Goal: Find specific fact: Find specific fact

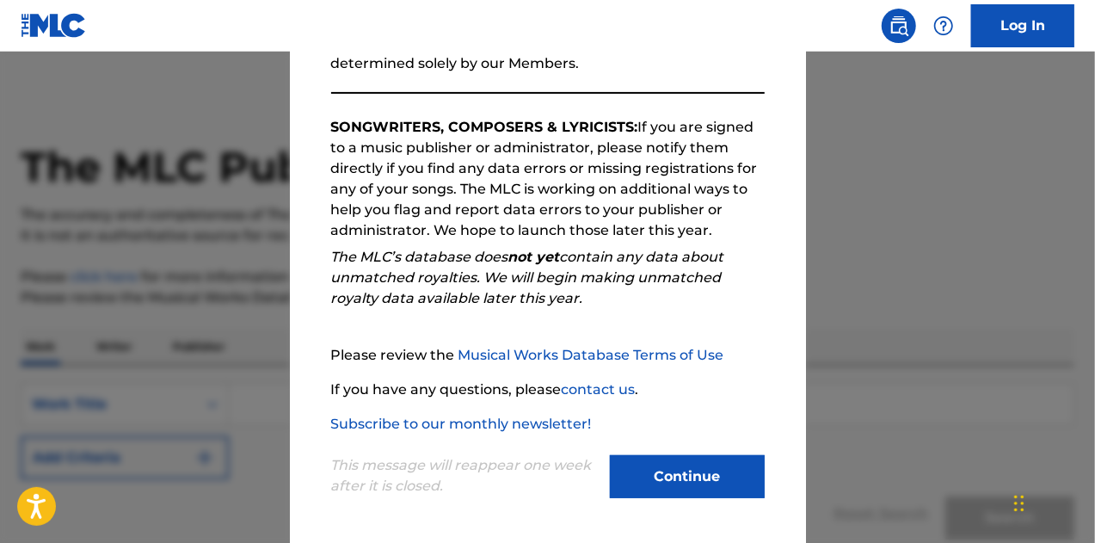
scroll to position [150, 0]
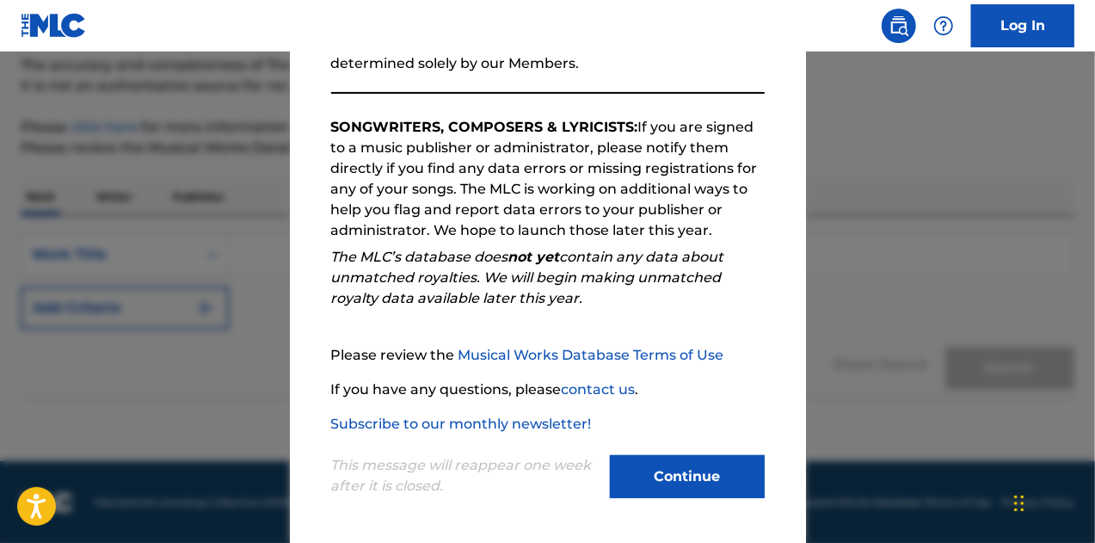
click at [676, 479] on button "Continue" at bounding box center [687, 476] width 155 height 43
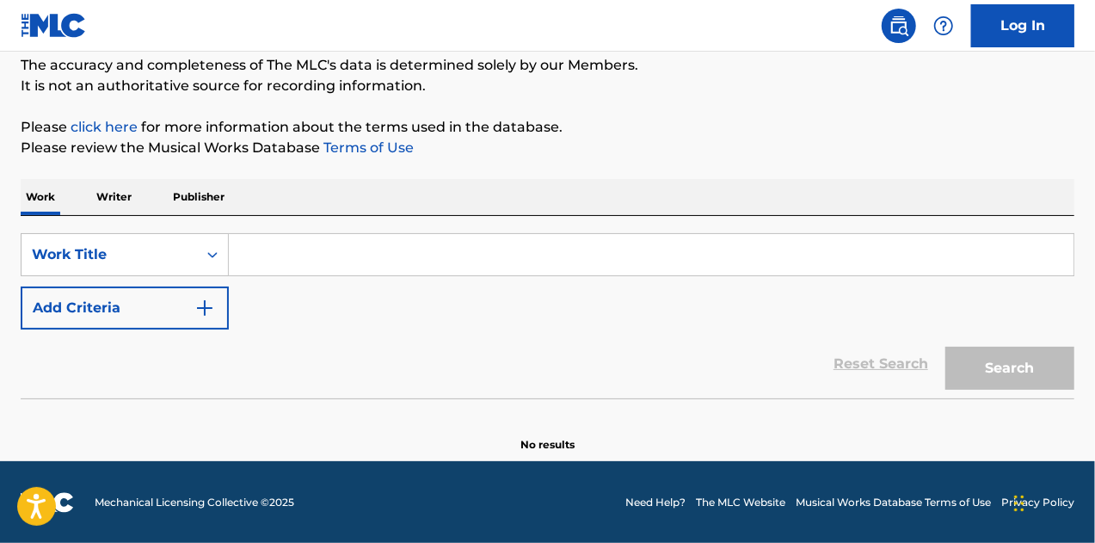
click at [316, 251] on input "Search Form" at bounding box center [651, 254] width 845 height 41
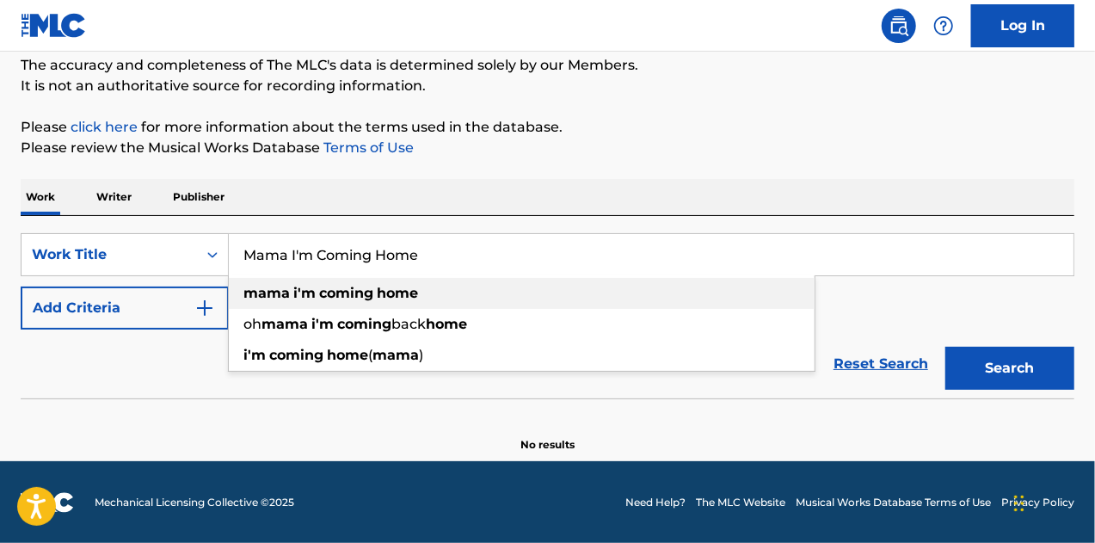
click at [320, 297] on strong "coming" at bounding box center [346, 293] width 54 height 16
type input "mama i'm coming home"
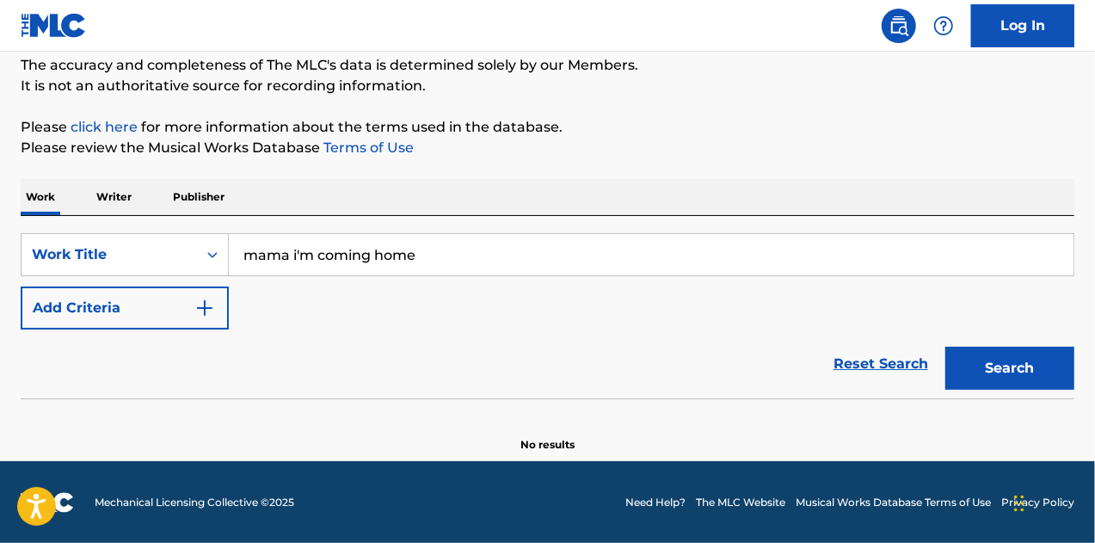
click at [194, 302] on button "Add Criteria" at bounding box center [125, 307] width 208 height 43
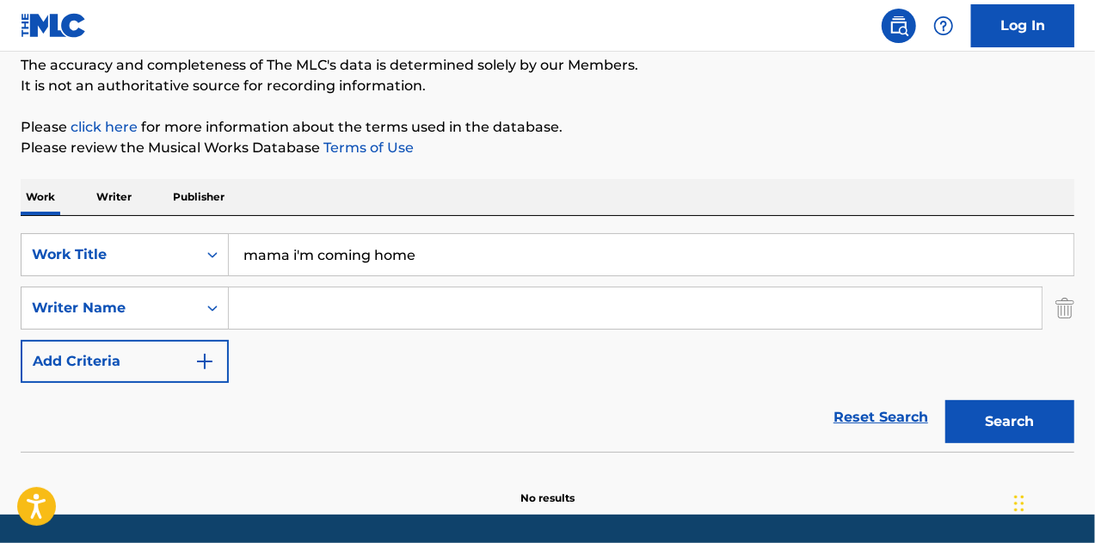
click at [289, 310] on input "Search Form" at bounding box center [635, 307] width 813 height 41
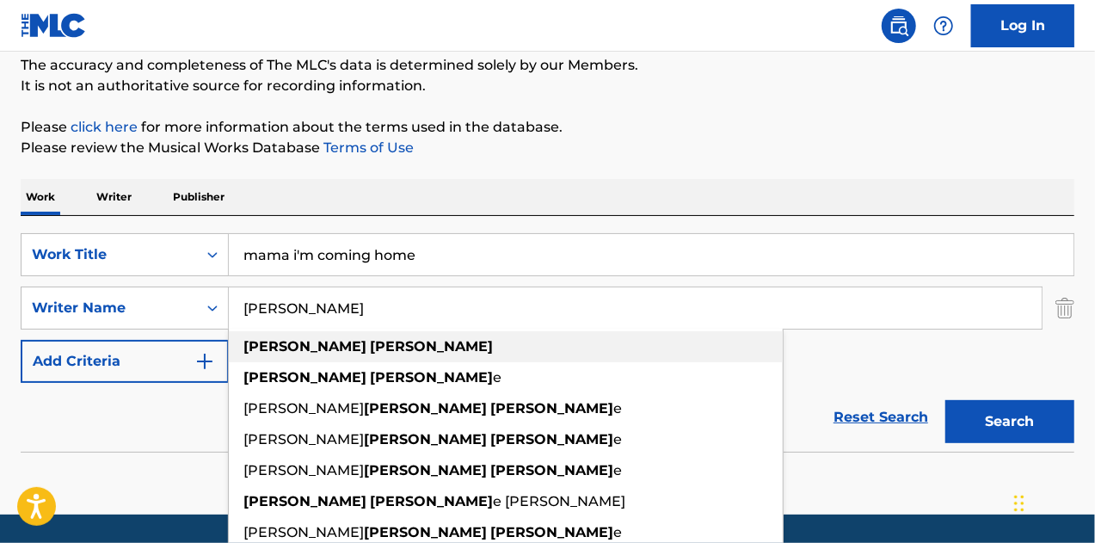
click at [370, 353] on strong "[PERSON_NAME]" at bounding box center [431, 346] width 123 height 16
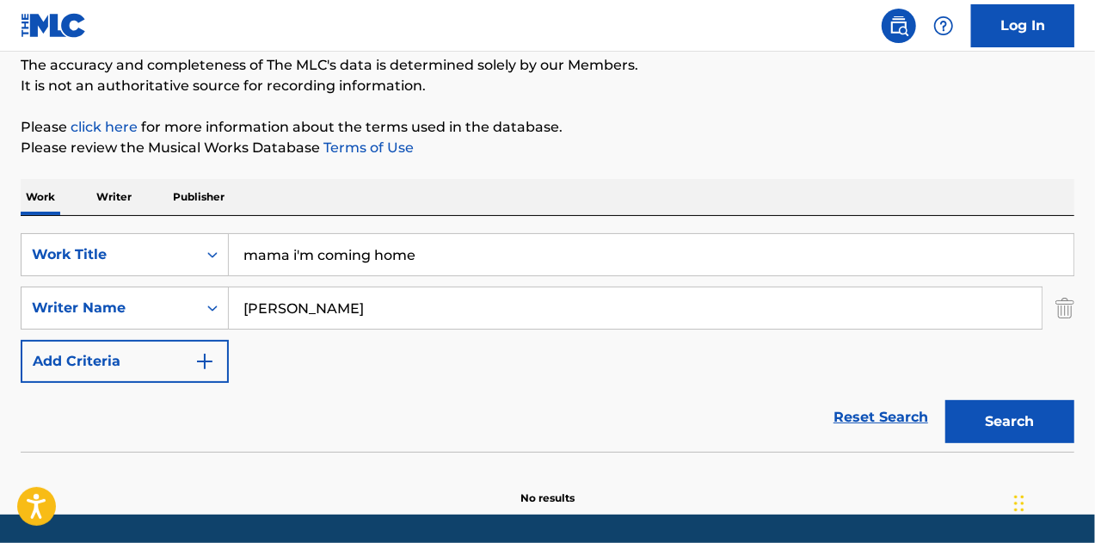
click at [964, 419] on button "Search" at bounding box center [1009, 421] width 129 height 43
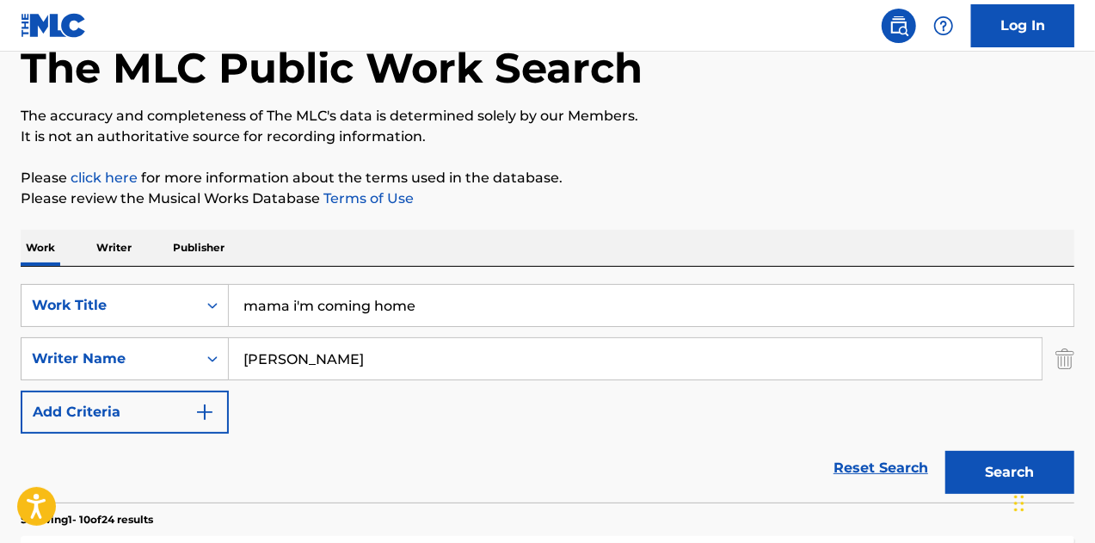
scroll to position [0, 0]
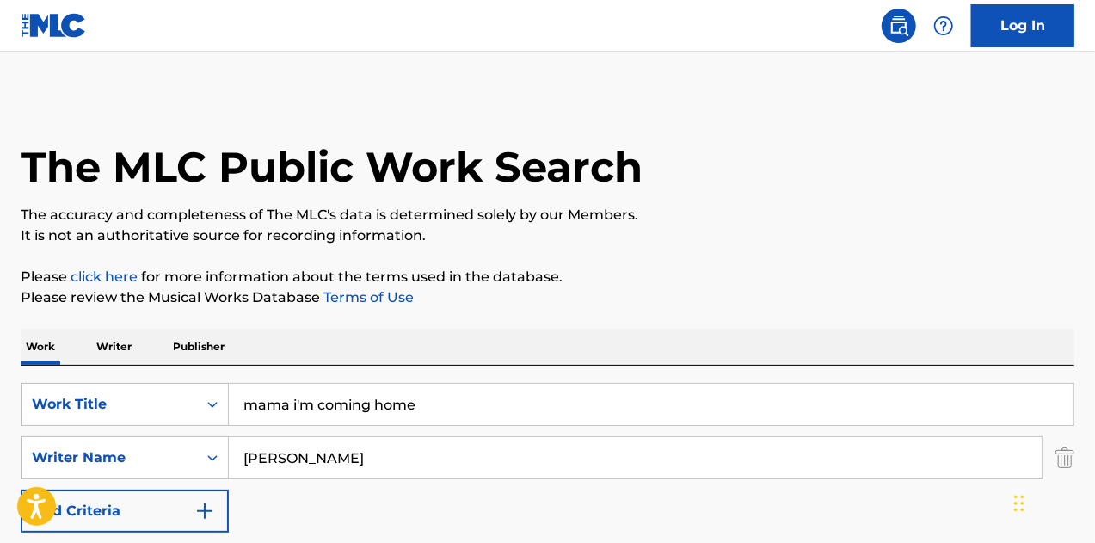
drag, startPoint x: 357, startPoint y: 458, endPoint x: 130, endPoint y: 405, distance: 233.2
click at [132, 404] on div "SearchWithCriteria8bded6a3-8c8f-4282-afde-5d987cb36492 Work Title mama i'm comi…" at bounding box center [548, 458] width 1054 height 150
click at [266, 500] on strong "ozzy" at bounding box center [259, 496] width 33 height 16
type input "[PERSON_NAME]"
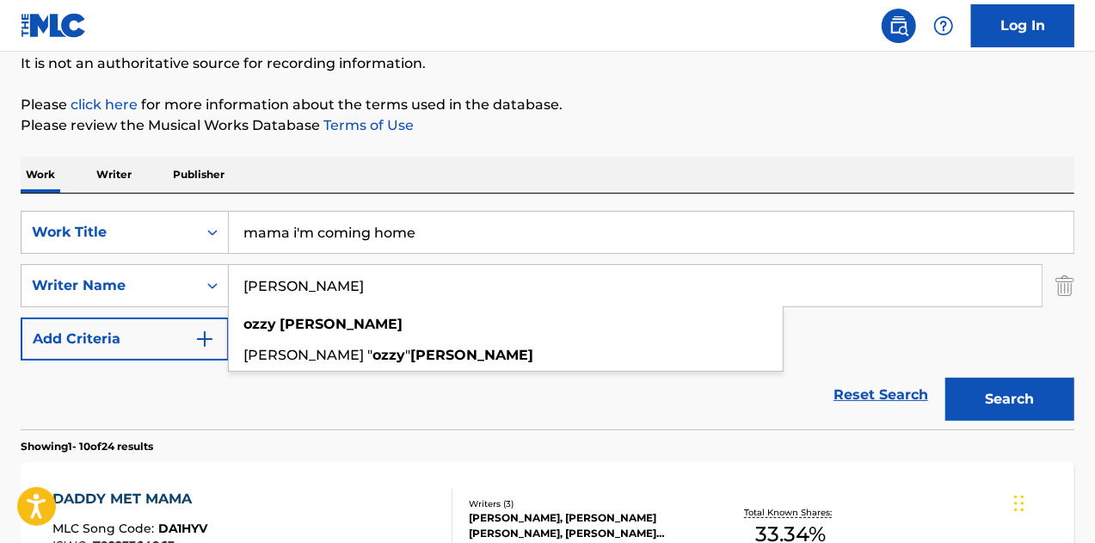
click at [999, 398] on button "Search" at bounding box center [1009, 399] width 129 height 43
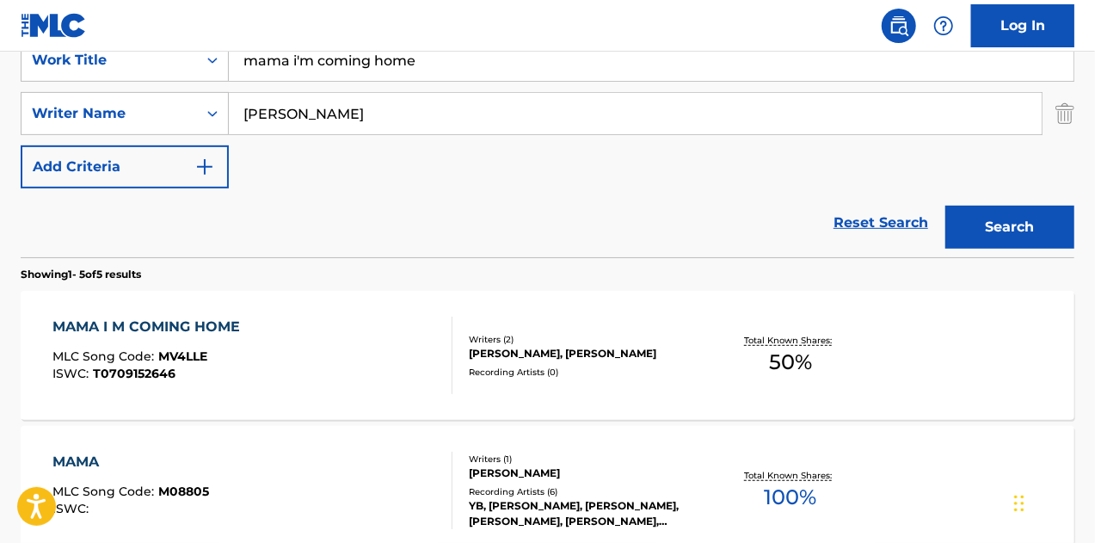
scroll to position [430, 0]
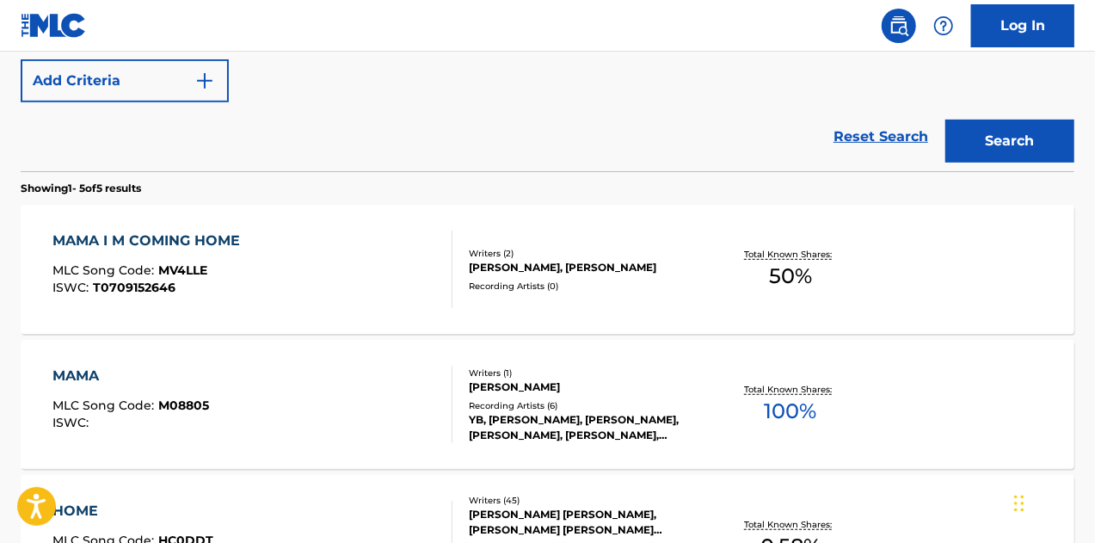
click at [600, 260] on div "[PERSON_NAME], [PERSON_NAME]" at bounding box center [586, 267] width 234 height 15
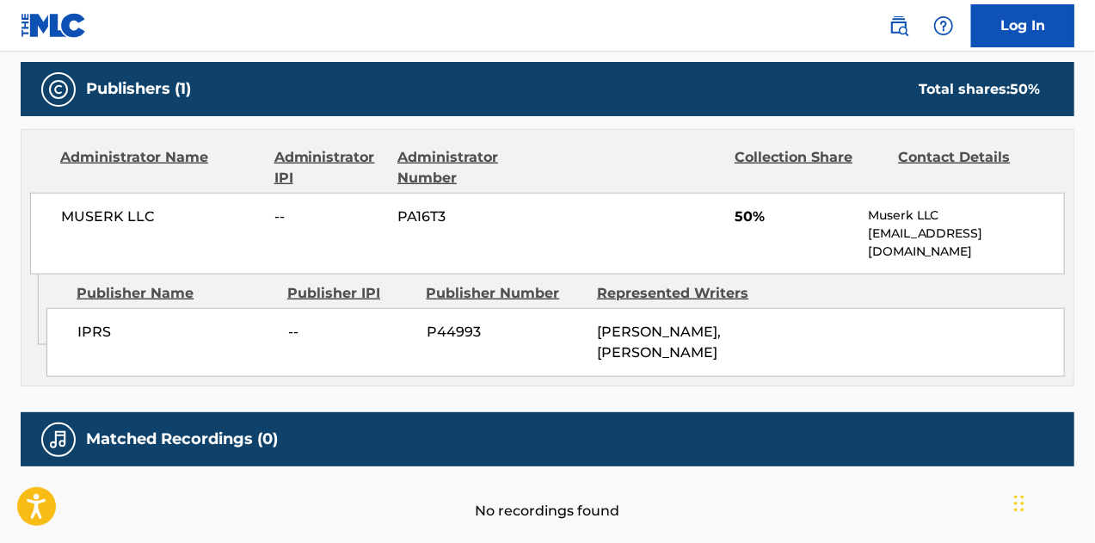
scroll to position [581, 0]
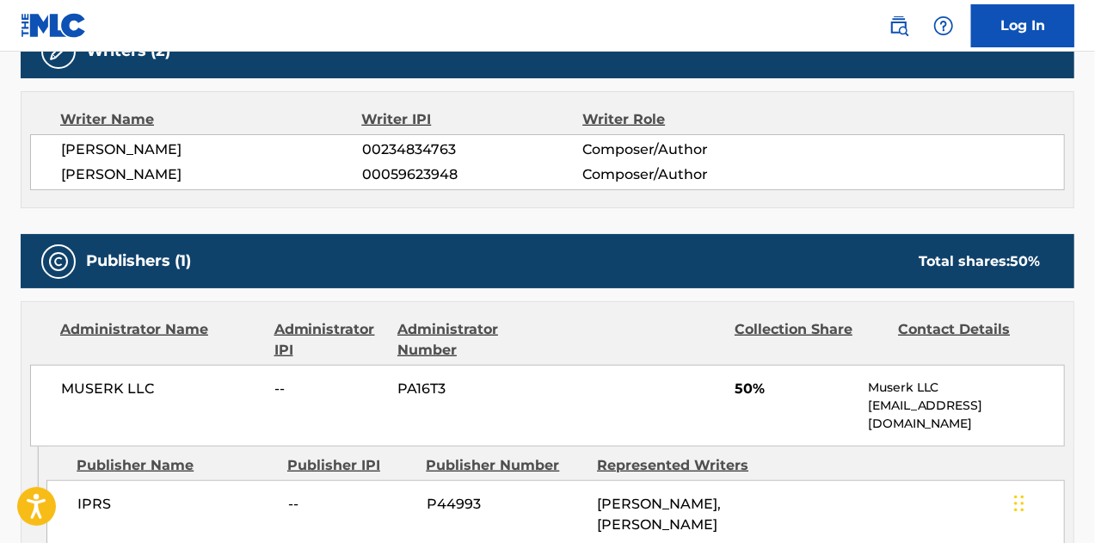
drag, startPoint x: 244, startPoint y: 153, endPoint x: 64, endPoint y: 152, distance: 180.6
click at [64, 152] on span "[PERSON_NAME]" at bounding box center [211, 149] width 301 height 21
copy span "[PERSON_NAME]"
